Goal: Task Accomplishment & Management: Use online tool/utility

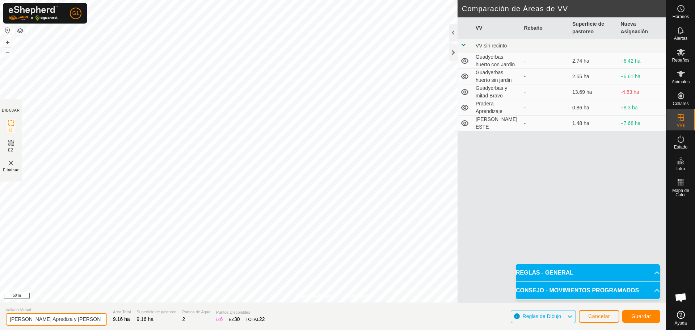
click at [70, 321] on input "[PERSON_NAME] Aprediza y [PERSON_NAME] Humedo-VP001" at bounding box center [56, 319] width 101 height 13
drag, startPoint x: 9, startPoint y: 319, endPoint x: 127, endPoint y: 319, distance: 117.7
click at [127, 319] on section "Vallado Virtual [PERSON_NAME] Aprediza y [PERSON_NAME] Humedo-VP001 Área Total …" at bounding box center [333, 316] width 666 height 28
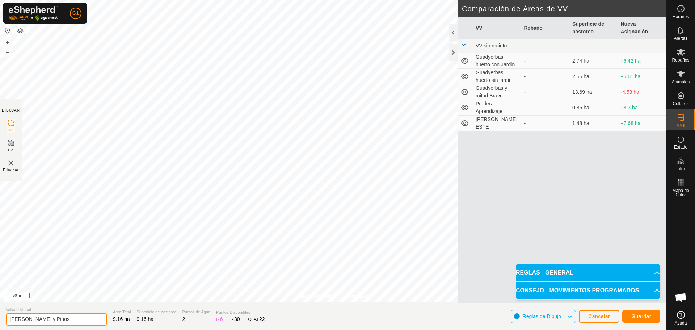
type input "[PERSON_NAME] y Pinos"
click at [646, 317] on span "Guardar" at bounding box center [641, 316] width 20 height 6
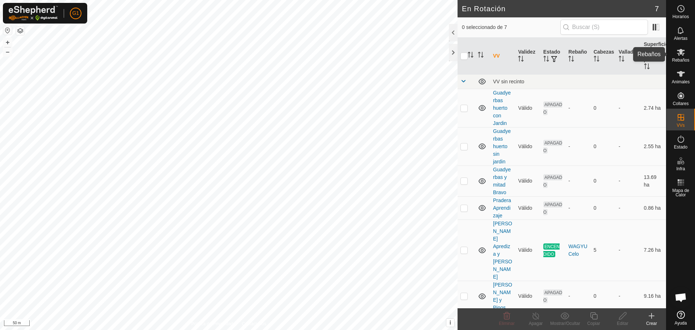
click at [682, 58] on span "Rebaños" at bounding box center [680, 60] width 17 height 4
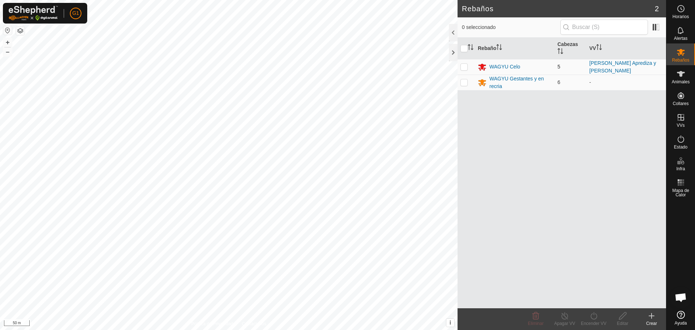
click at [466, 66] on p-checkbox at bounding box center [464, 67] width 7 height 6
checkbox input "true"
click at [496, 67] on div "WAGYU Celo" at bounding box center [504, 67] width 31 height 8
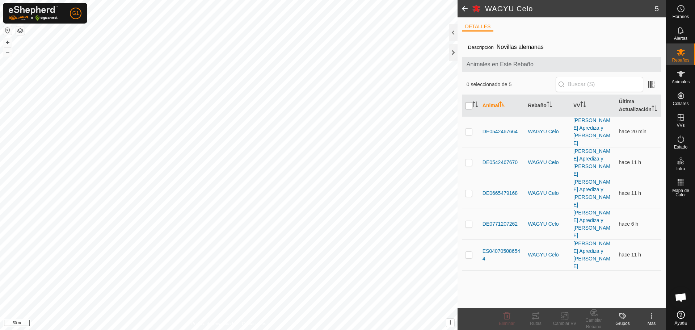
click at [468, 109] on input "checkbox" at bounding box center [468, 105] width 7 height 7
checkbox input "true"
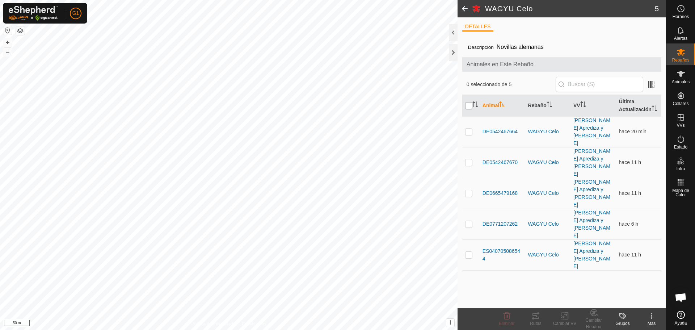
checkbox input "true"
click at [563, 316] on icon at bounding box center [564, 315] width 9 height 9
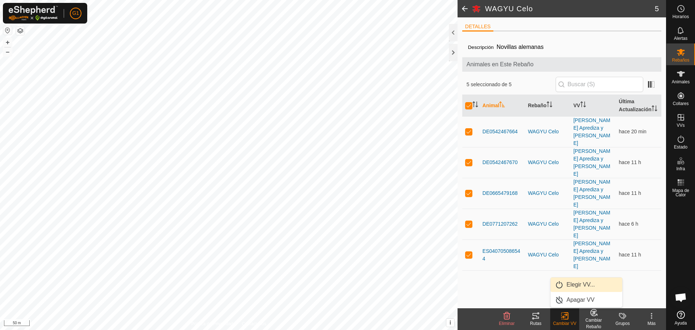
click at [577, 282] on link "Elegir VV..." at bounding box center [587, 284] width 72 height 14
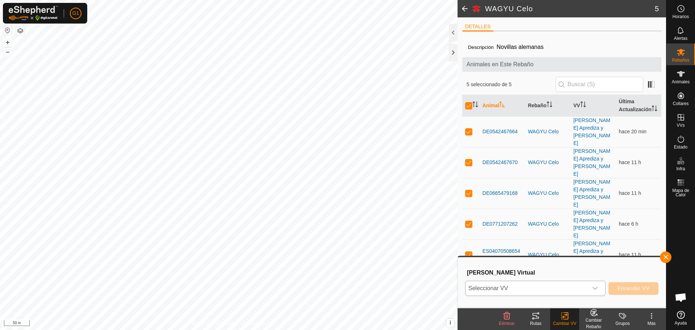
click at [597, 286] on icon "dropdown trigger" at bounding box center [595, 288] width 6 height 6
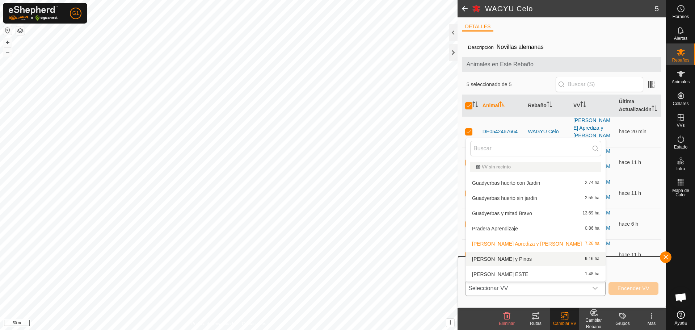
click at [552, 261] on li "[PERSON_NAME] y Pinos 9.16 ha" at bounding box center [536, 259] width 140 height 14
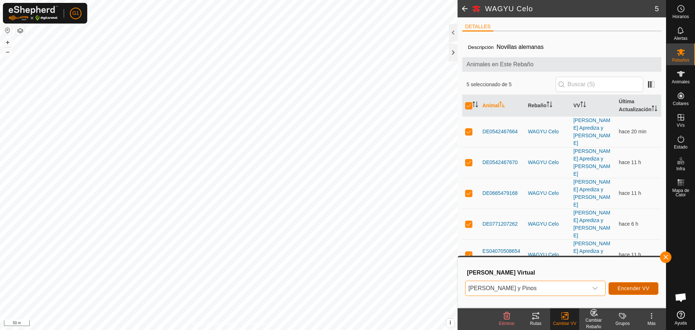
click at [629, 287] on span "Encender VV" at bounding box center [634, 288] width 32 height 6
